Goal: Information Seeking & Learning: Learn about a topic

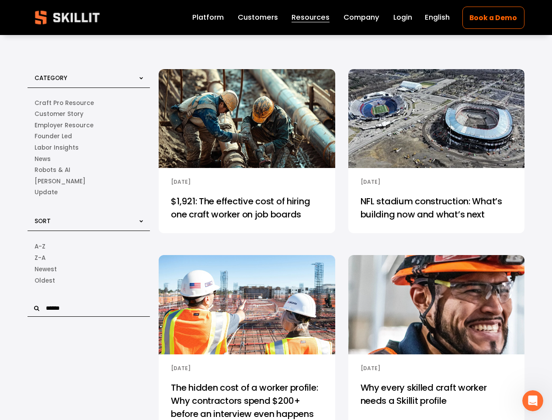
click at [89, 310] on input "text" at bounding box center [89, 308] width 122 height 17
click at [533, 400] on icon "Open Intercom Messenger" at bounding box center [533, 400] width 14 height 14
